Goal: Find specific page/section: Find specific page/section

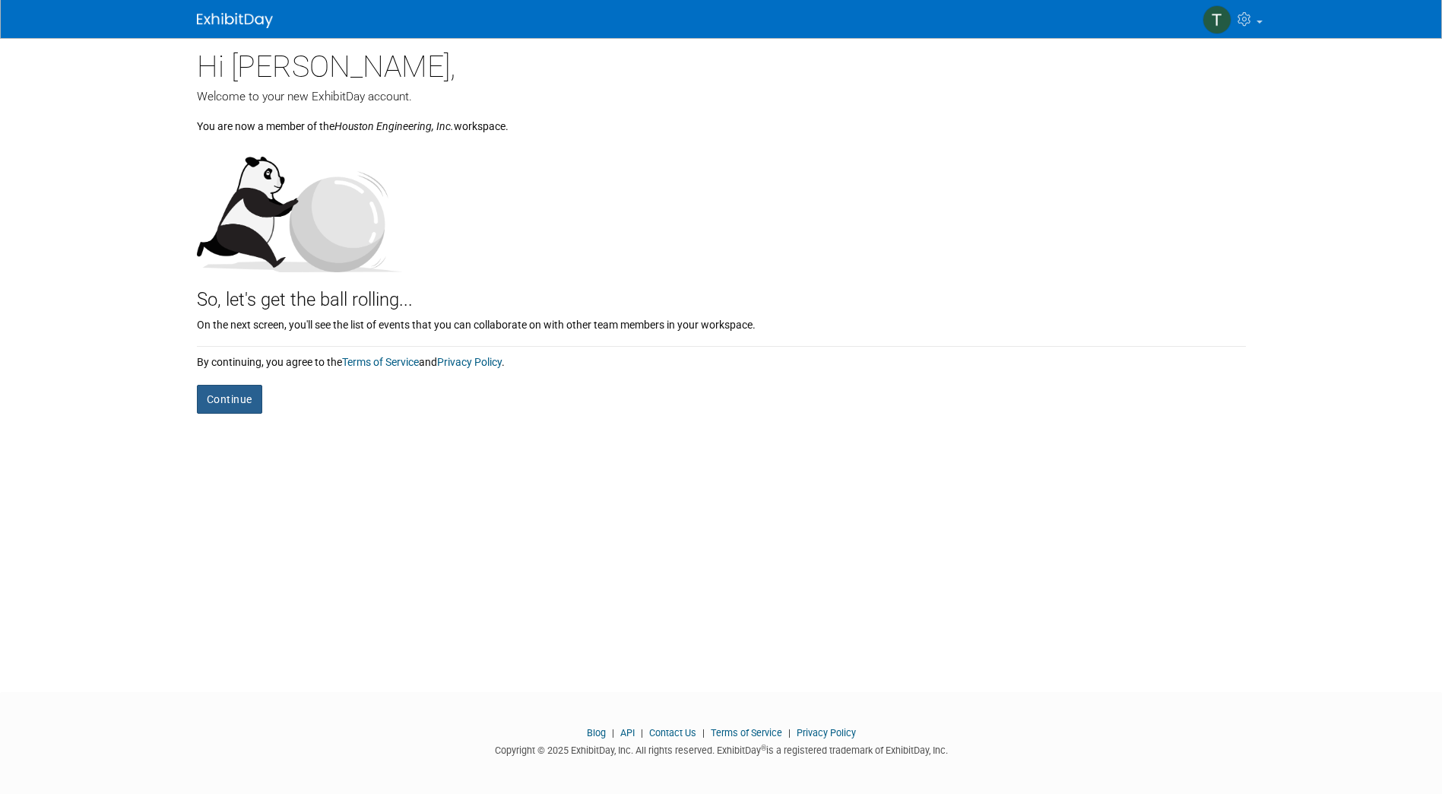
click at [230, 403] on button "Continue" at bounding box center [229, 399] width 65 height 29
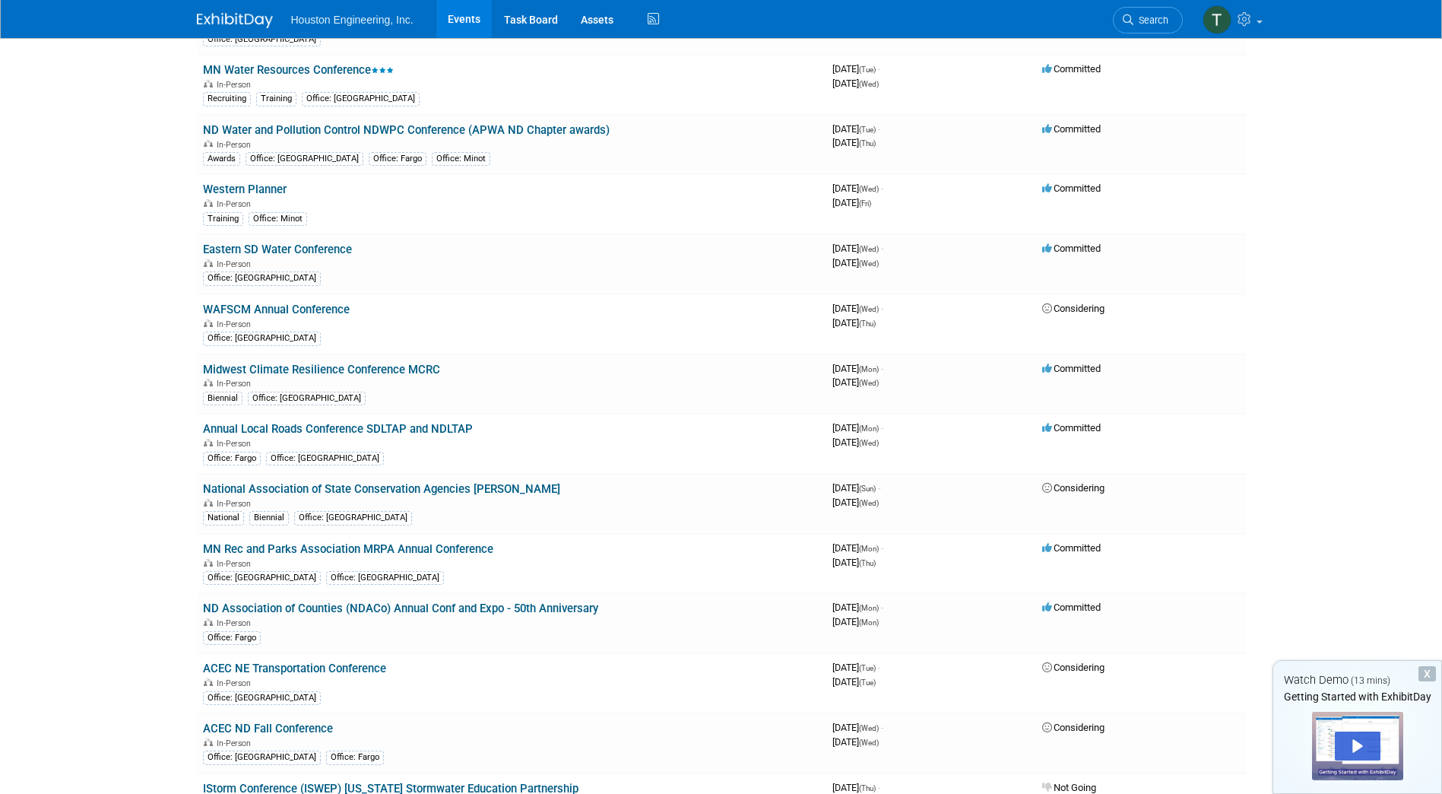
scroll to position [1665, 0]
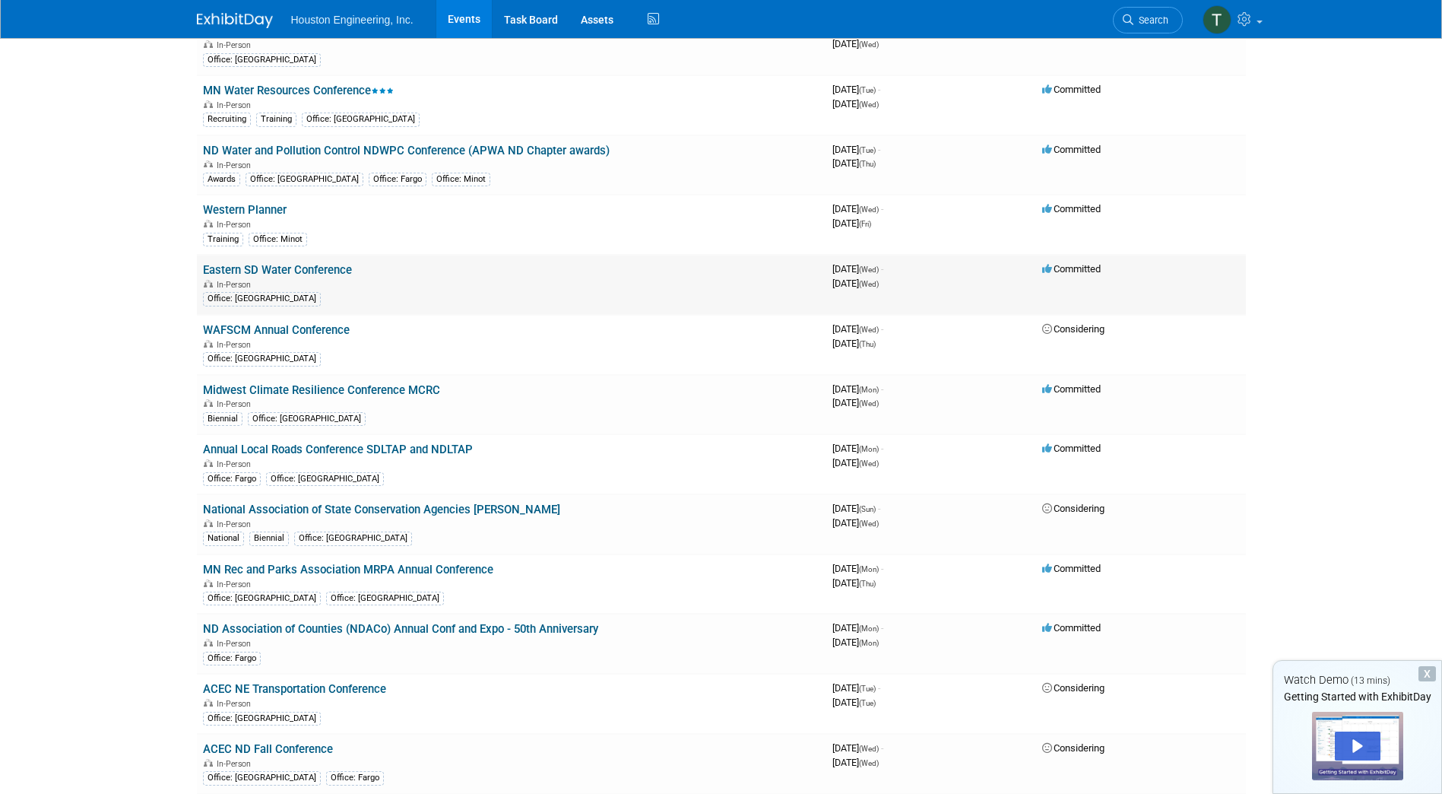
click at [334, 272] on link "Eastern SD Water Conference" at bounding box center [277, 270] width 149 height 14
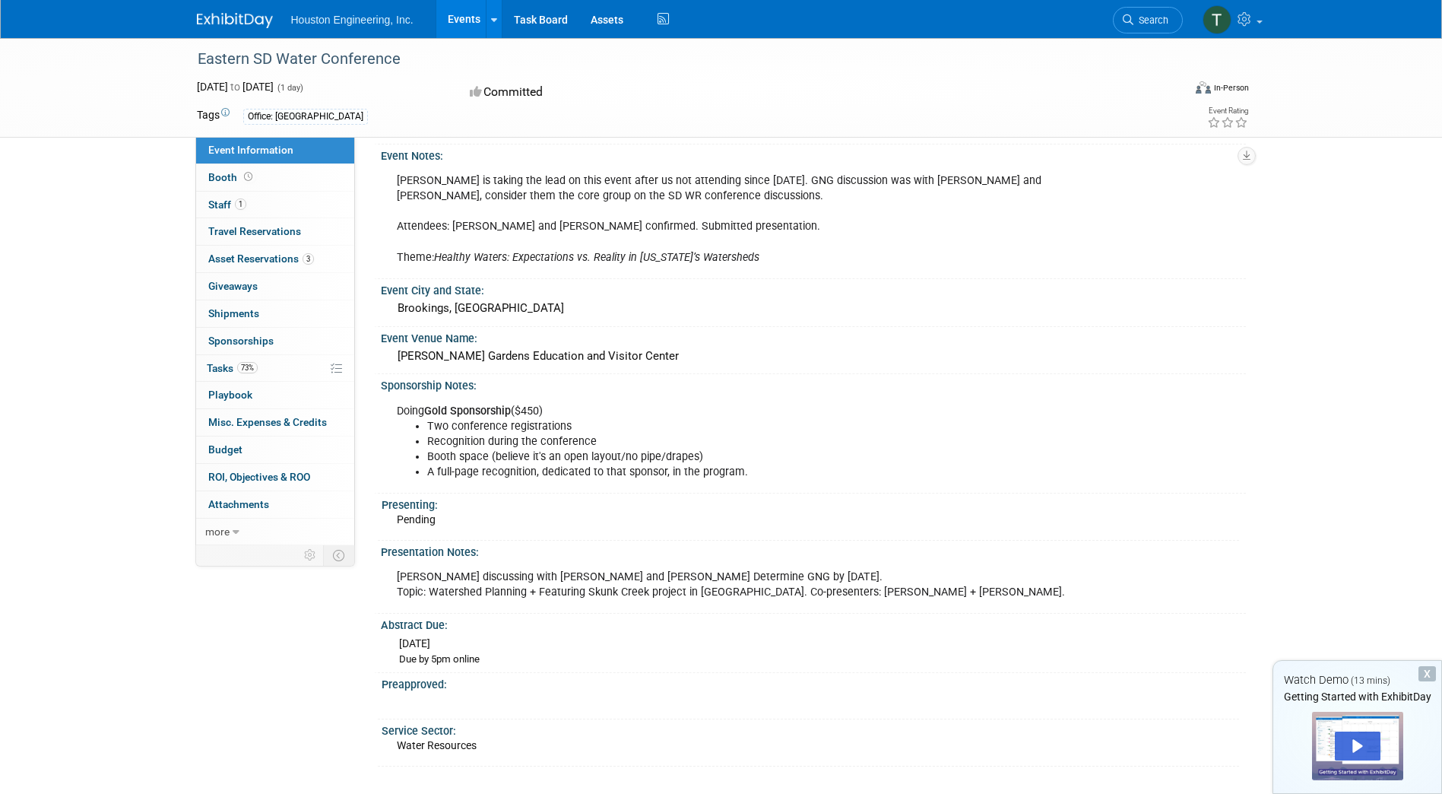
scroll to position [441, 0]
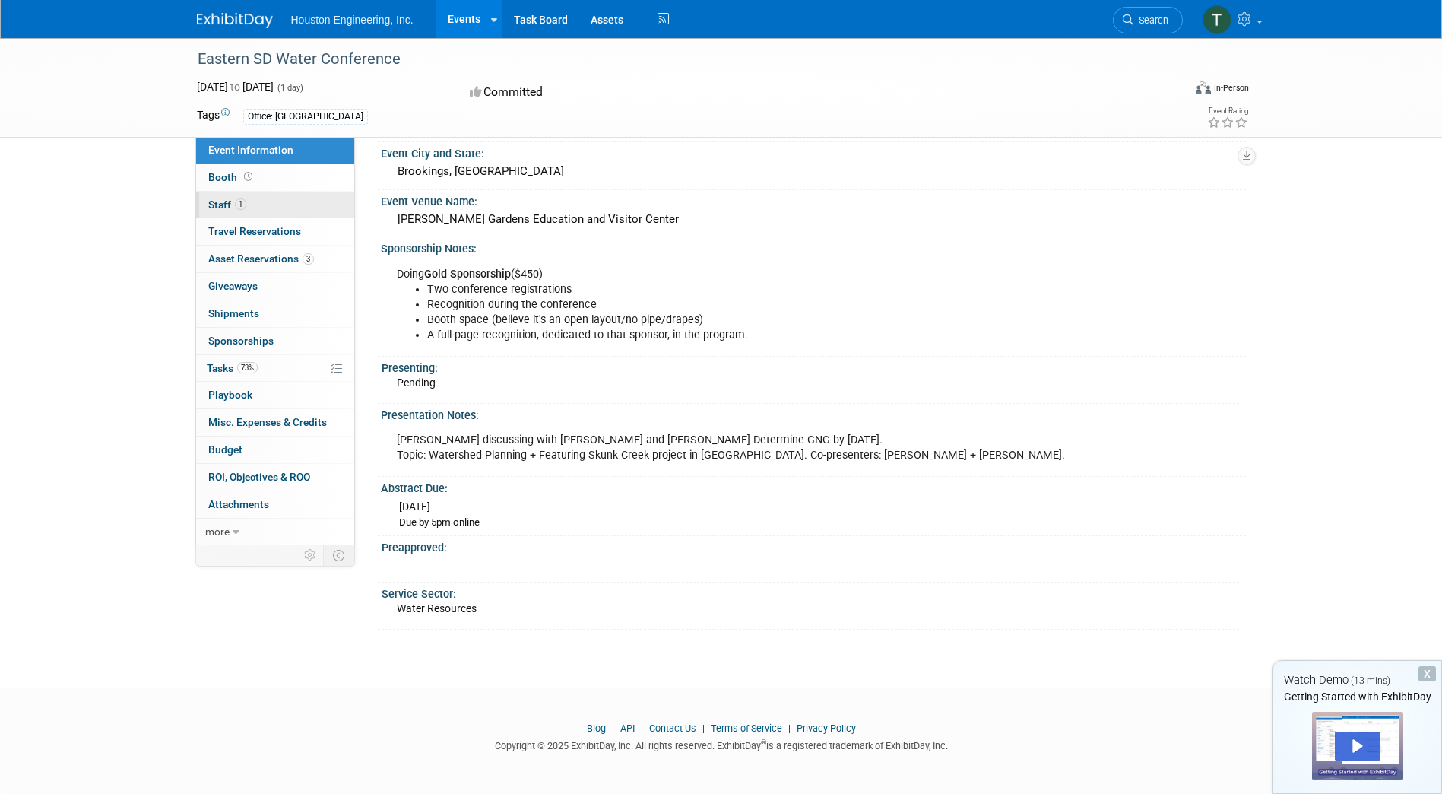
click at [219, 200] on span "Staff 1" at bounding box center [227, 204] width 38 height 12
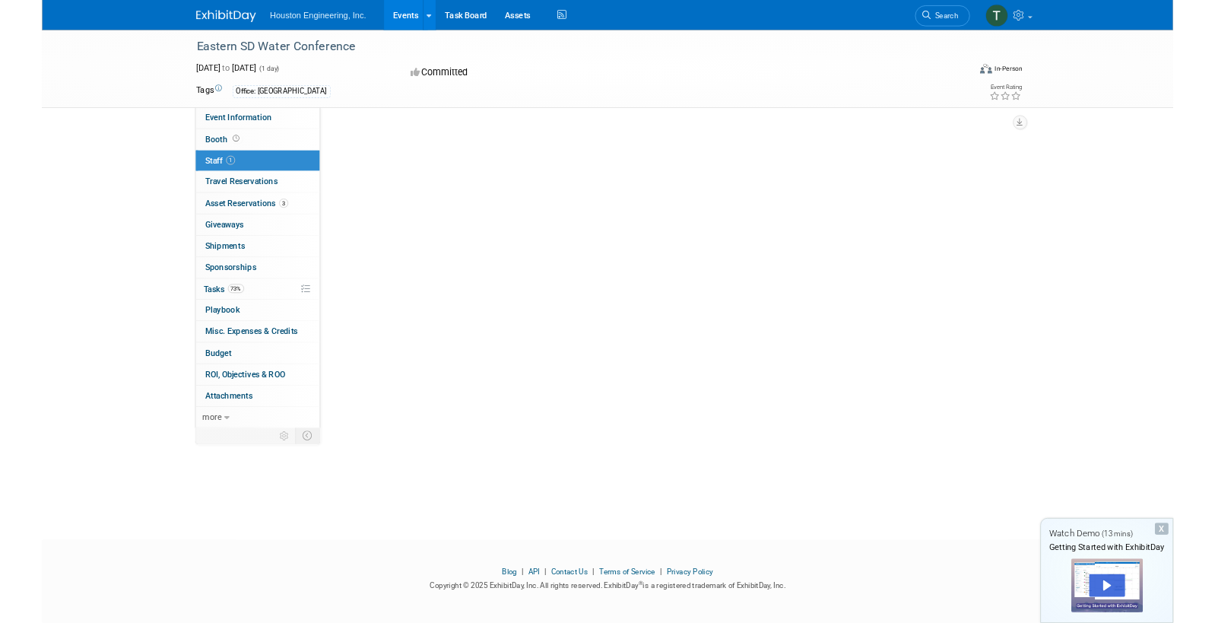
scroll to position [0, 0]
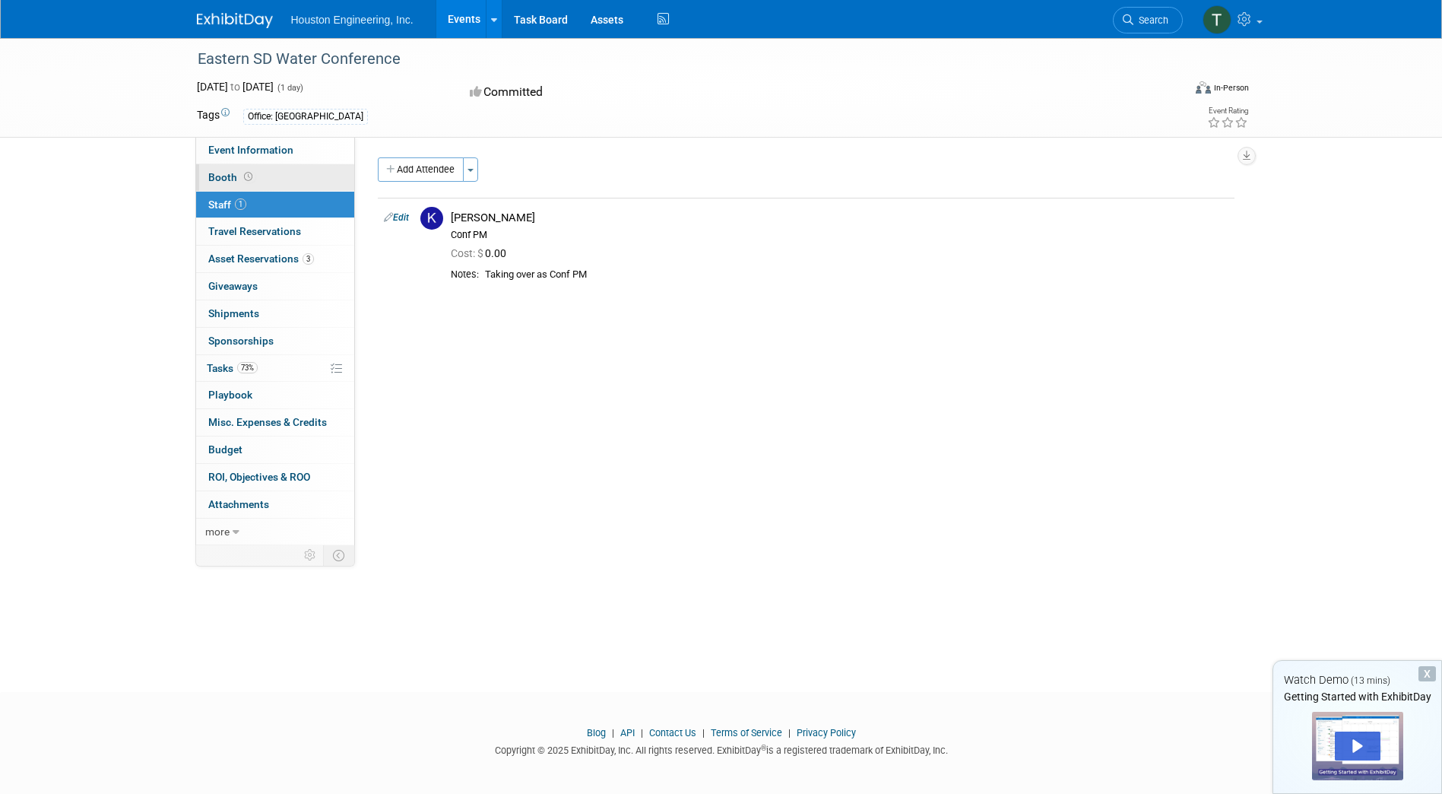
click at [234, 175] on span "Booth" at bounding box center [231, 177] width 47 height 12
select select "Yes"
select select "Sioux Falls"
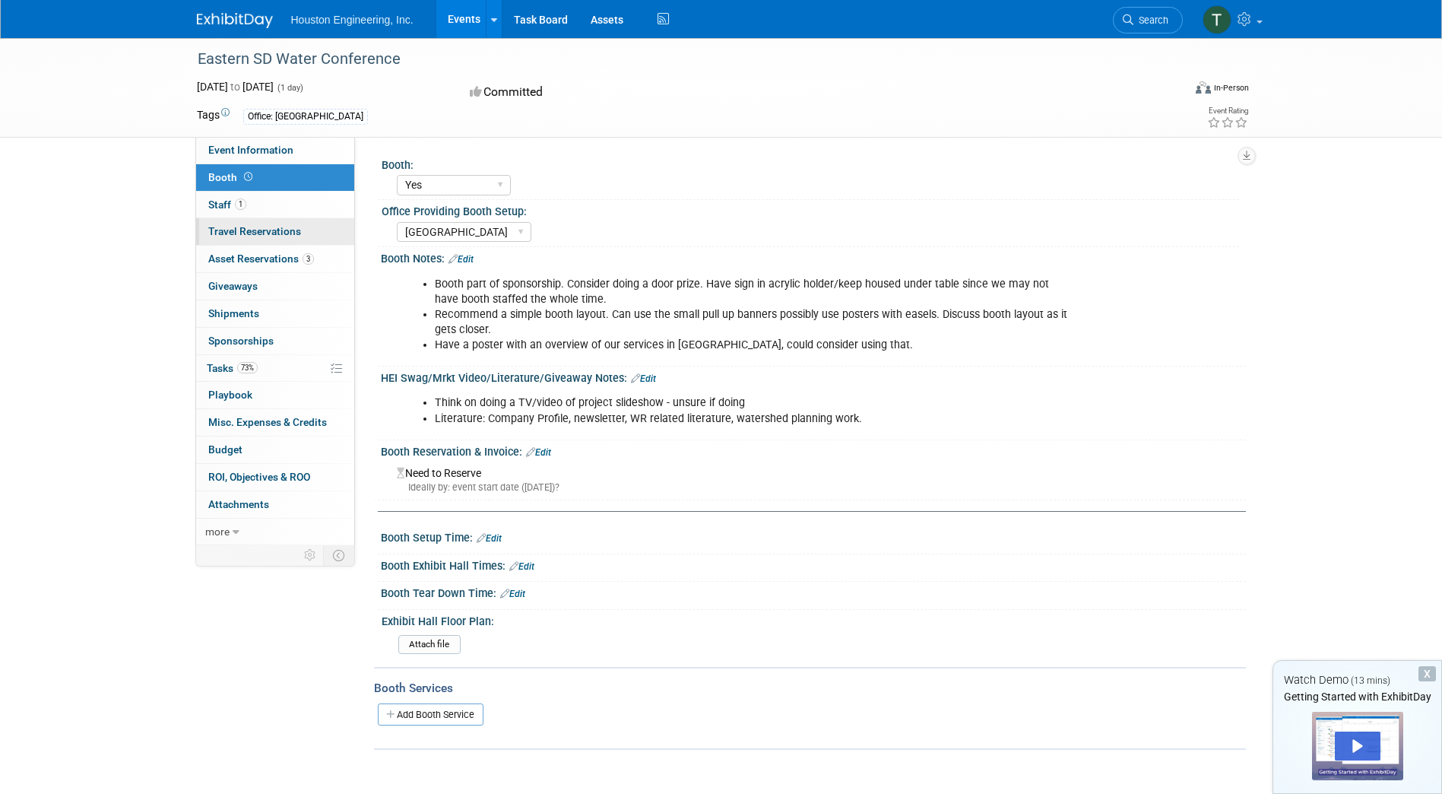
click at [248, 228] on span "Travel Reservations 0" at bounding box center [254, 231] width 93 height 12
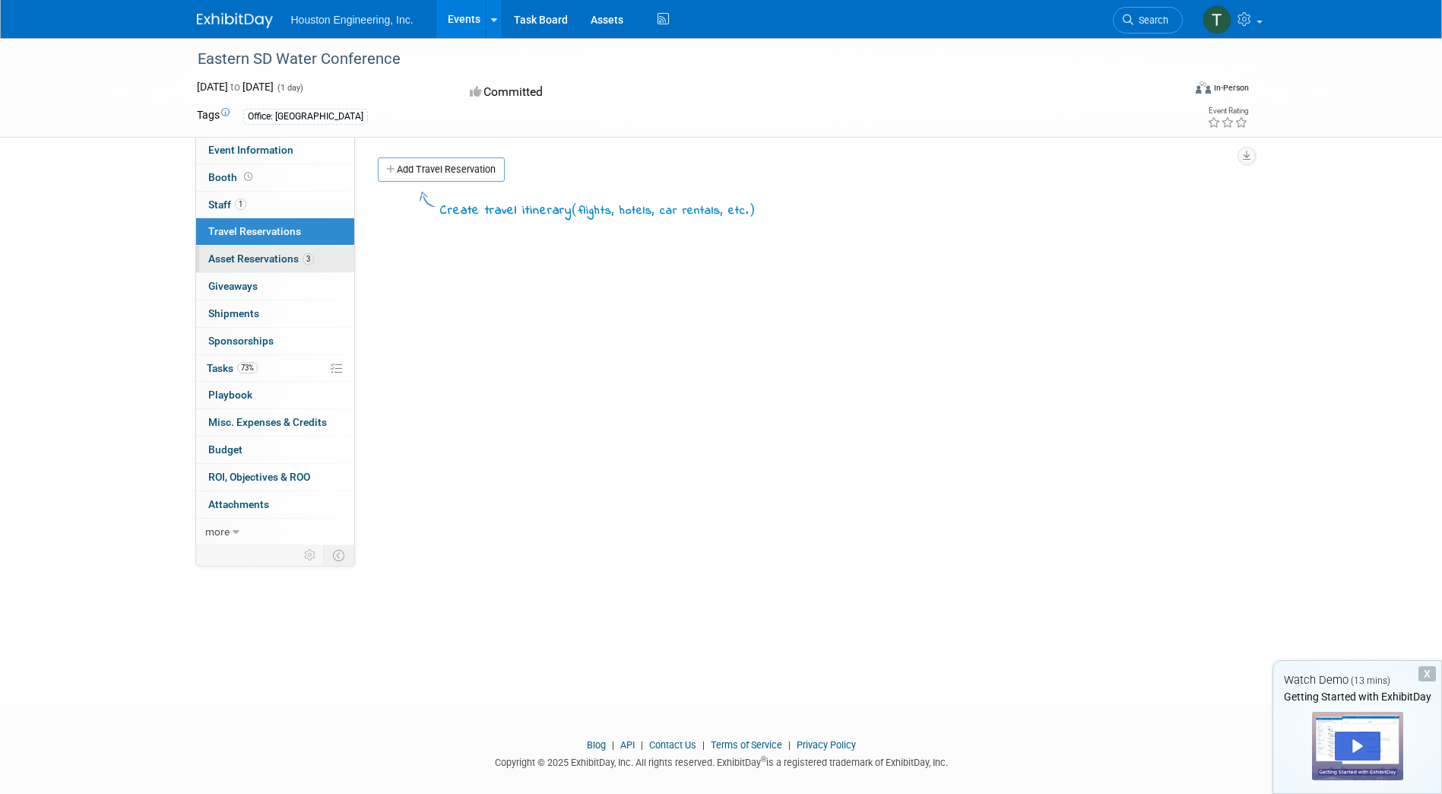
click at [250, 262] on span "Asset Reservations 3" at bounding box center [261, 258] width 106 height 12
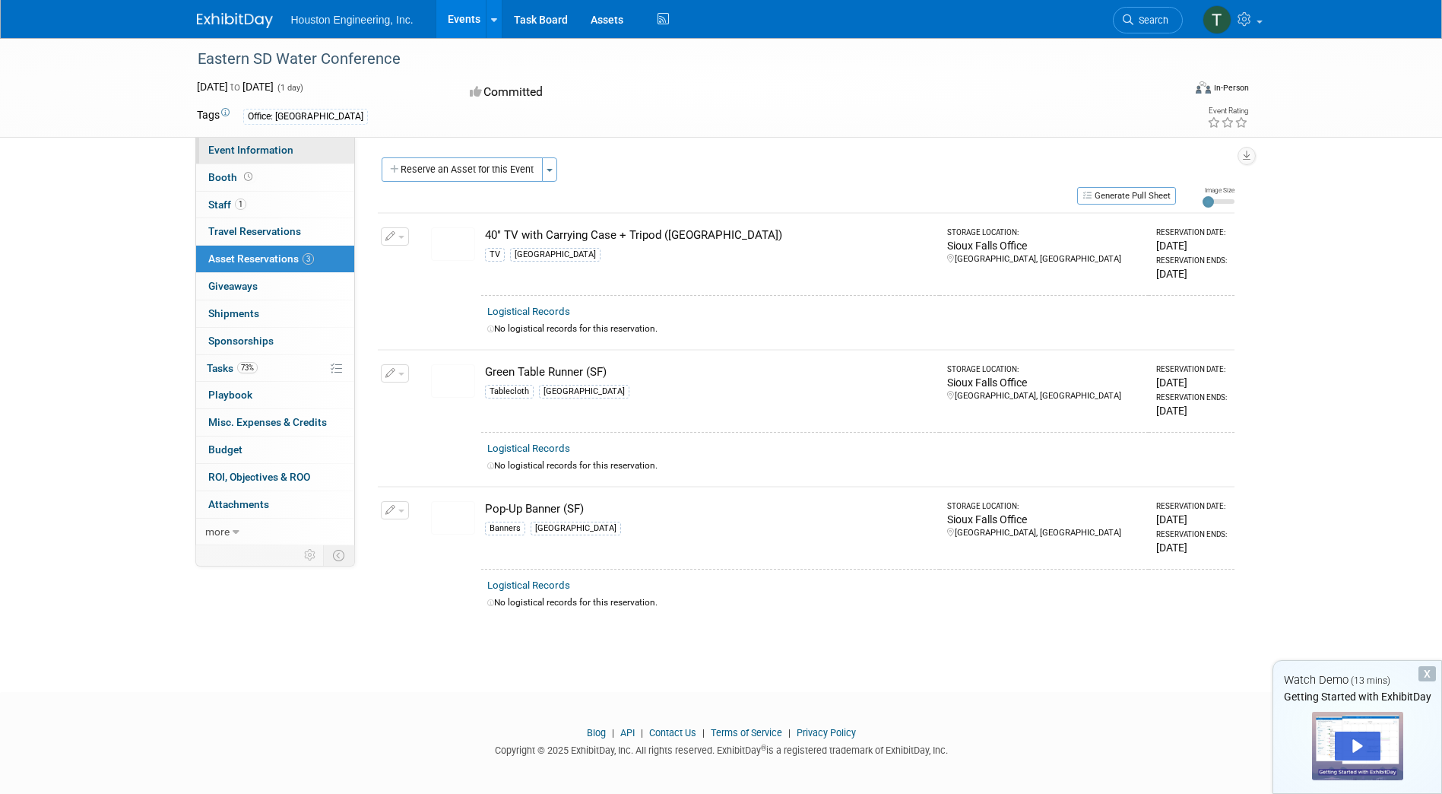
click at [233, 149] on span "Event Information" at bounding box center [250, 150] width 85 height 12
